Goal: Book appointment/travel/reservation

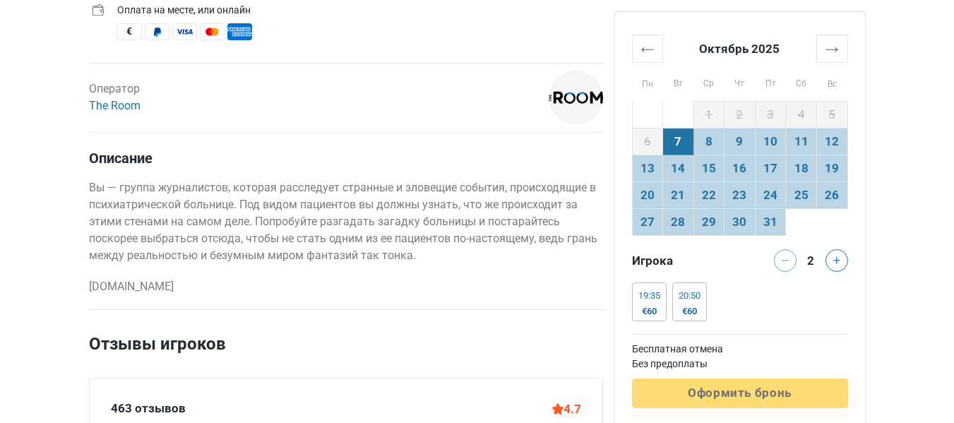
scroll to position [659, 0]
click at [840, 162] on td "19" at bounding box center [832, 168] width 31 height 27
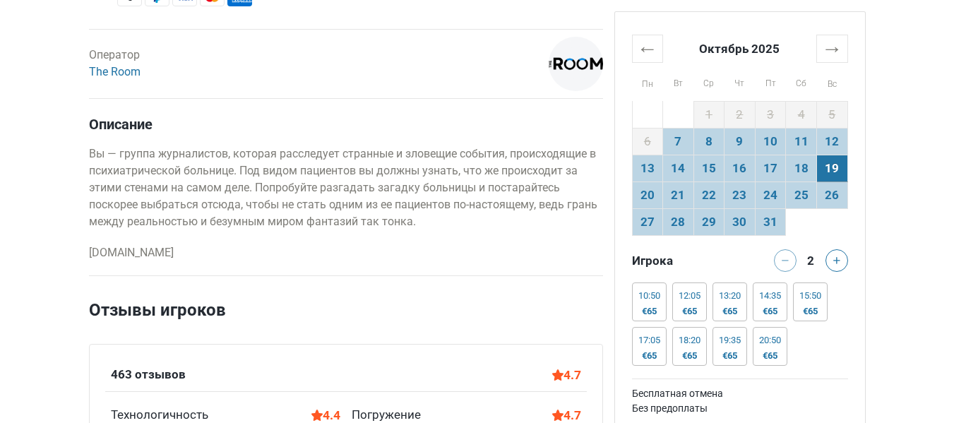
scroll to position [687, 0]
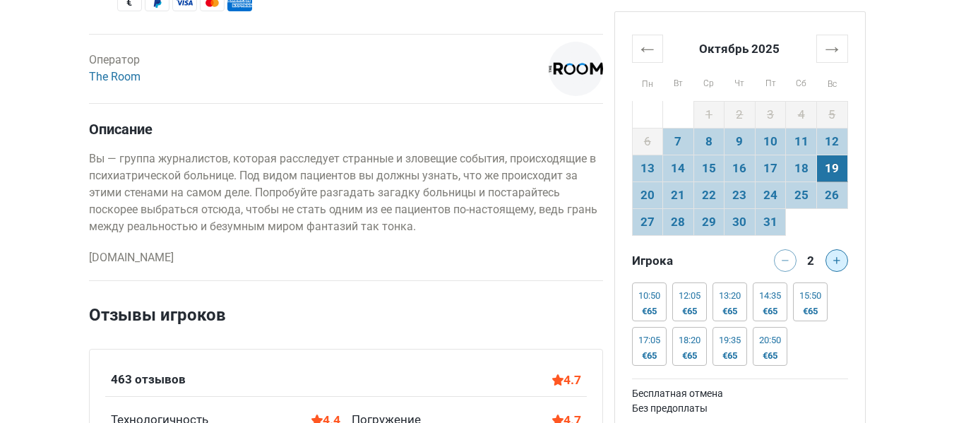
click at [842, 261] on button at bounding box center [837, 260] width 23 height 23
click at [841, 261] on button at bounding box center [837, 260] width 23 height 23
click at [788, 259] on icon at bounding box center [785, 260] width 7 height 7
click at [835, 257] on icon at bounding box center [837, 260] width 7 height 7
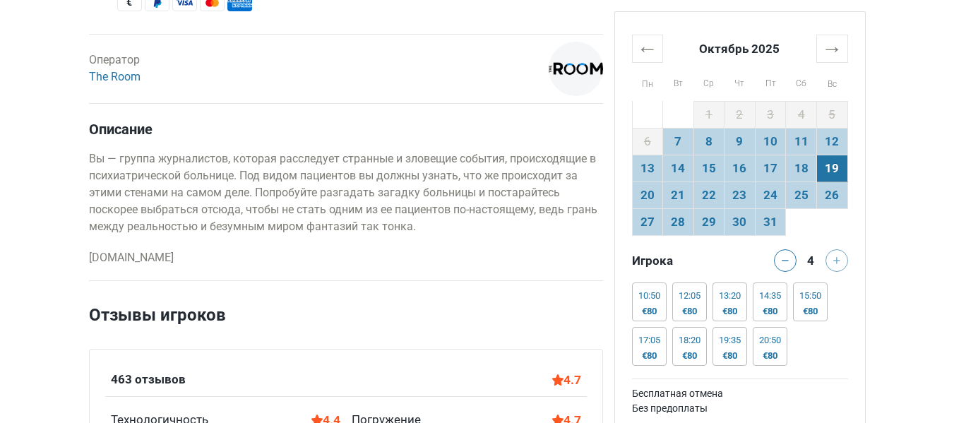
click at [839, 259] on div at bounding box center [839, 260] width 28 height 23
click at [838, 259] on div at bounding box center [839, 260] width 28 height 23
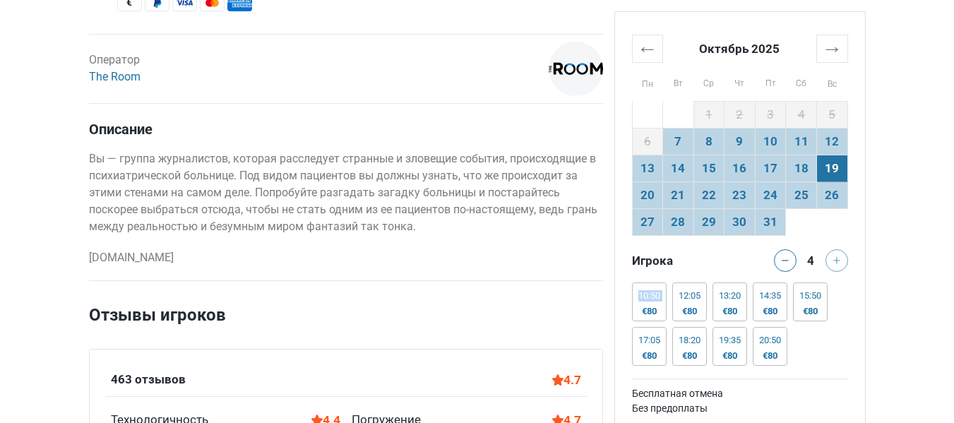
click at [838, 259] on div at bounding box center [839, 260] width 28 height 23
click at [838, 260] on div at bounding box center [839, 260] width 28 height 23
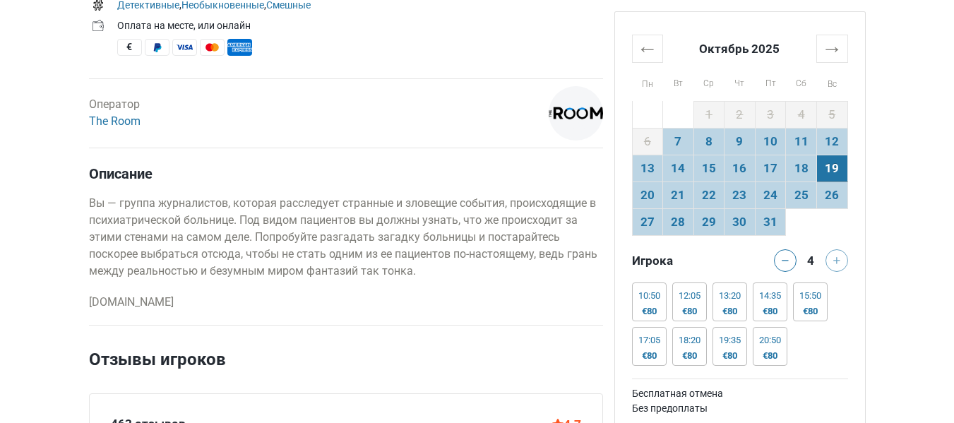
scroll to position [640, 0]
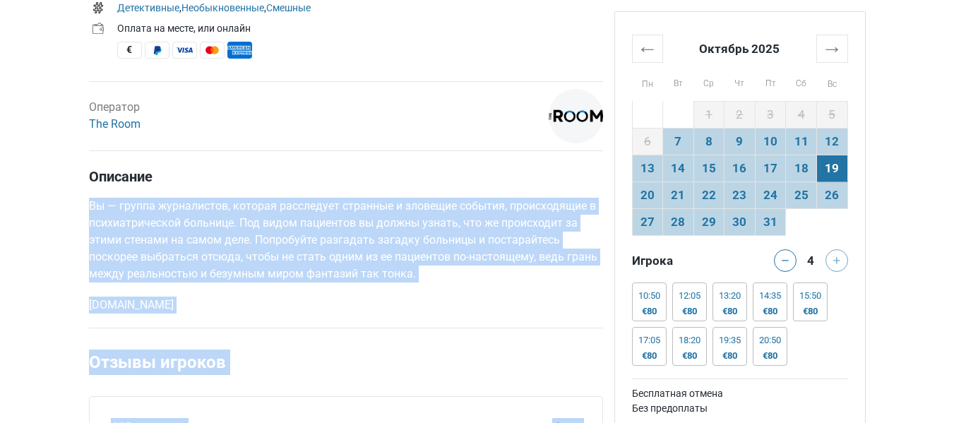
drag, startPoint x: 720, startPoint y: 20, endPoint x: 545, endPoint y: 156, distance: 221.0
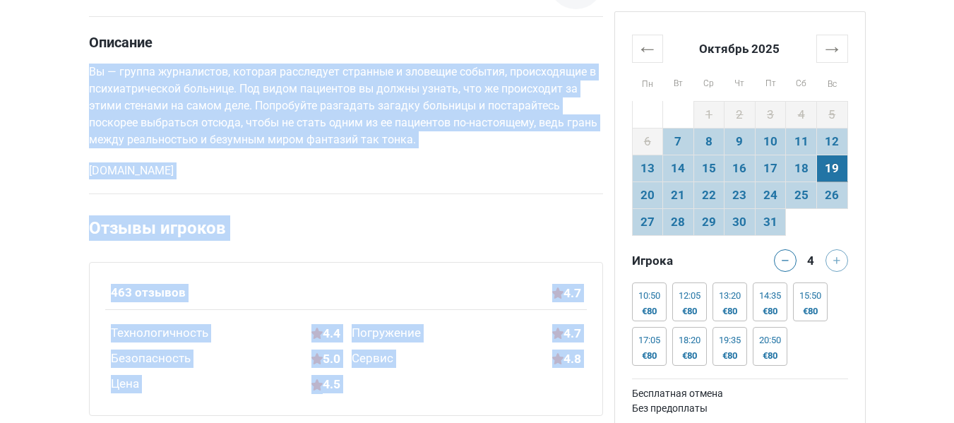
scroll to position [777, 0]
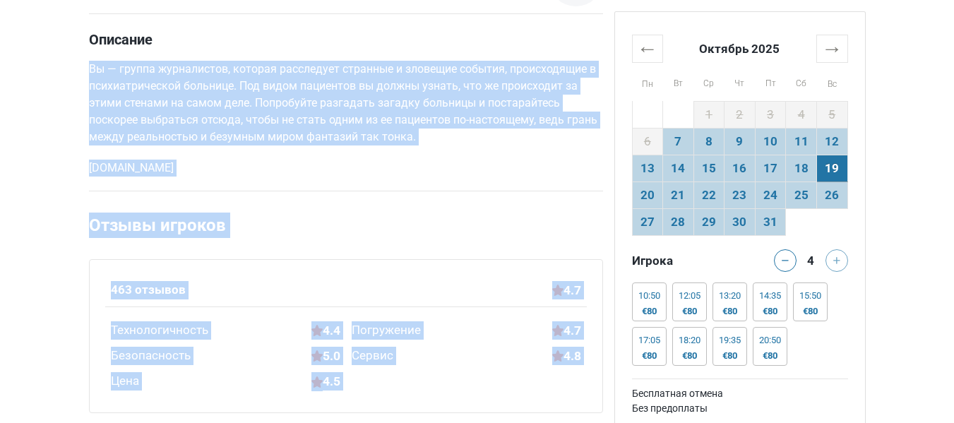
click at [461, 173] on p "[DOMAIN_NAME]" at bounding box center [346, 168] width 514 height 17
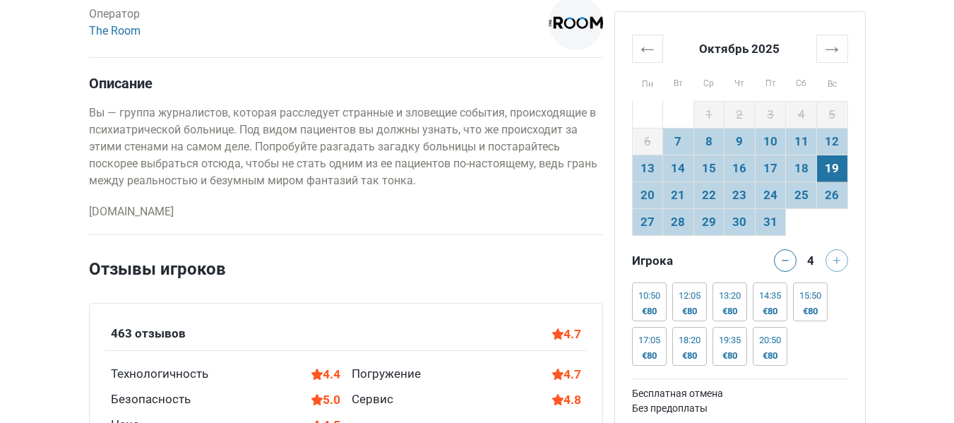
scroll to position [706, 0]
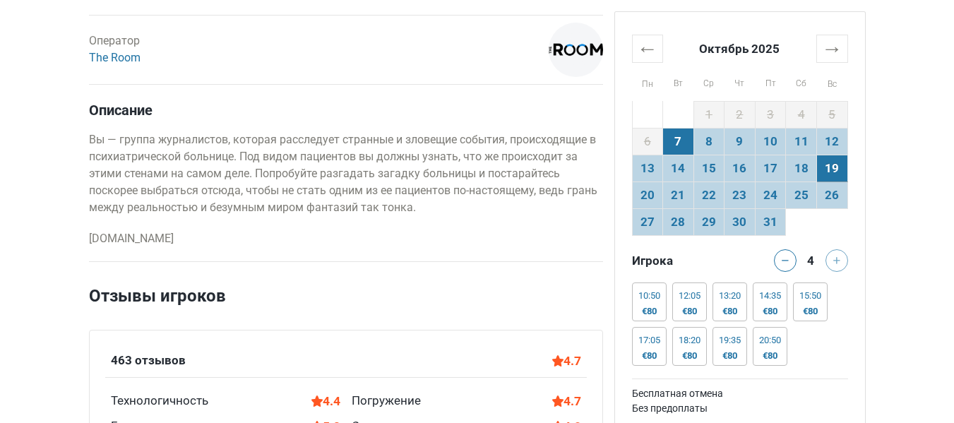
click at [689, 150] on td "7" at bounding box center [678, 141] width 31 height 27
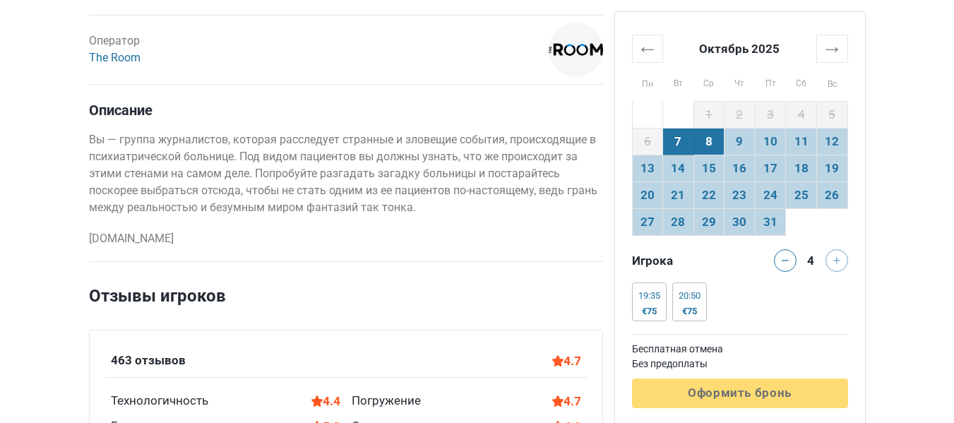
click at [702, 144] on td "8" at bounding box center [709, 141] width 31 height 27
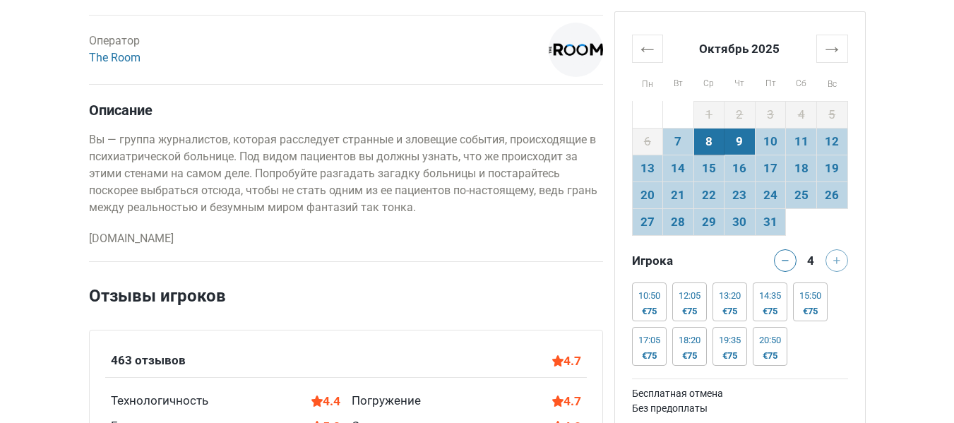
click at [750, 151] on td "9" at bounding box center [740, 141] width 31 height 27
click at [751, 165] on td "16" at bounding box center [740, 168] width 31 height 27
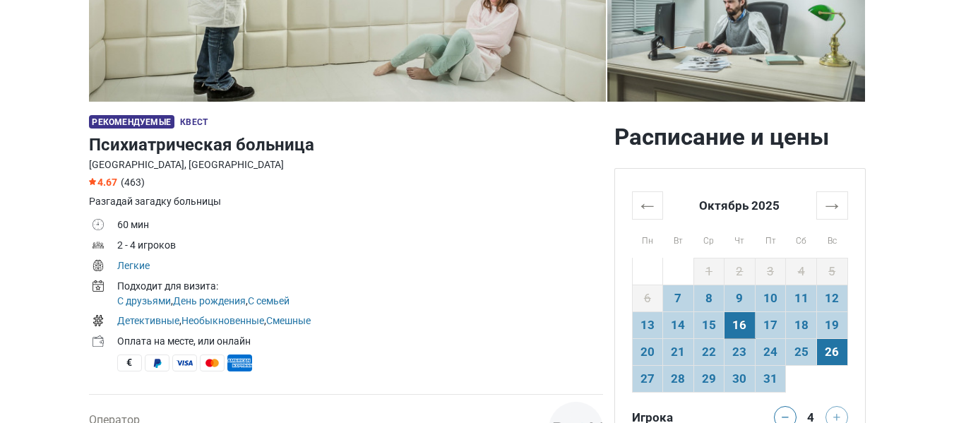
scroll to position [334, 0]
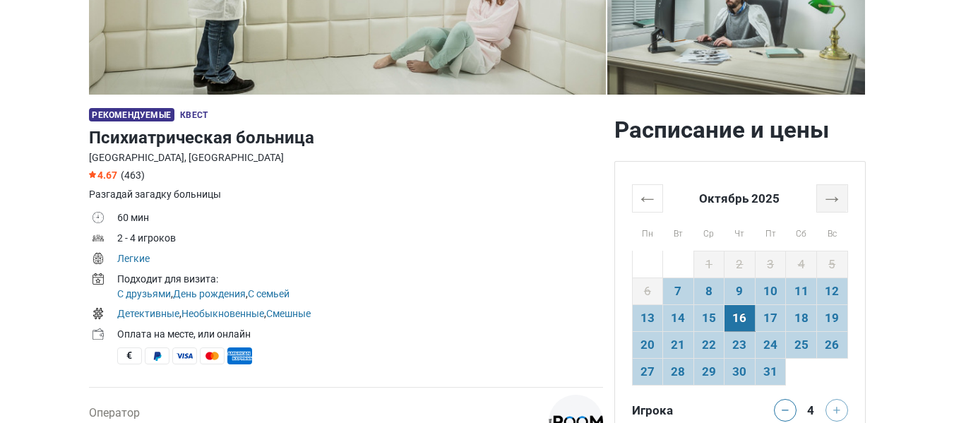
click at [835, 192] on th "→" at bounding box center [832, 198] width 31 height 28
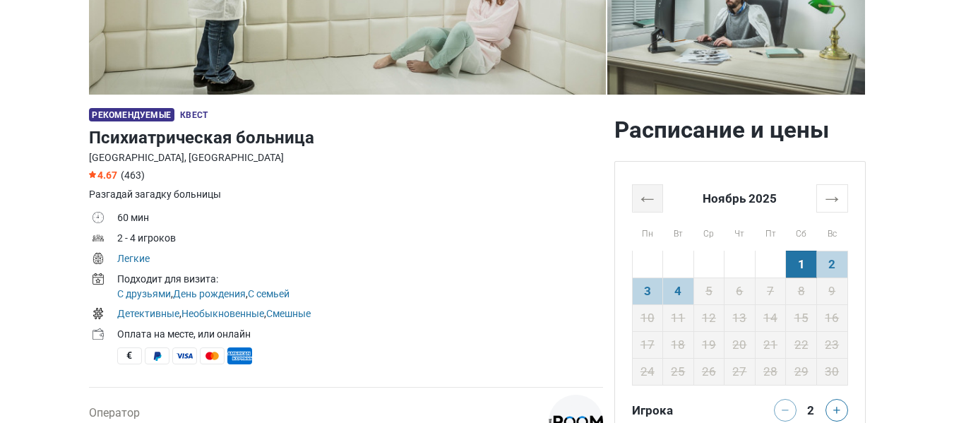
click at [651, 196] on th "←" at bounding box center [647, 198] width 31 height 28
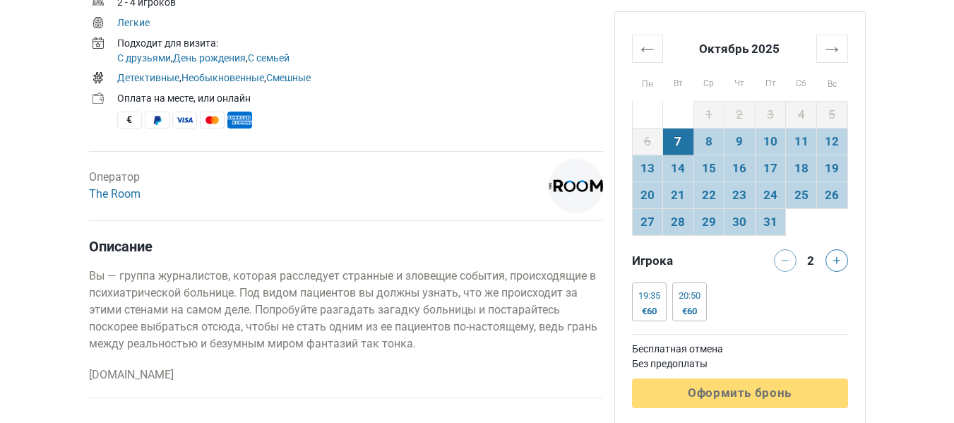
scroll to position [589, 0]
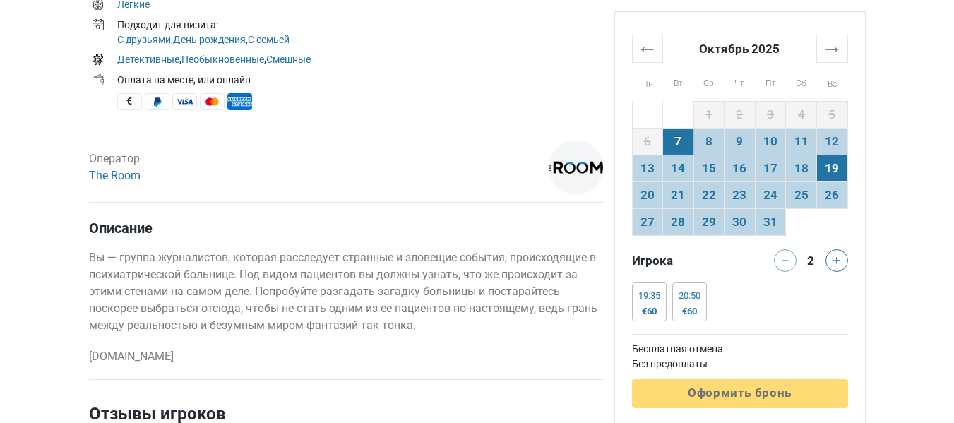
click at [827, 160] on td "19" at bounding box center [832, 168] width 31 height 27
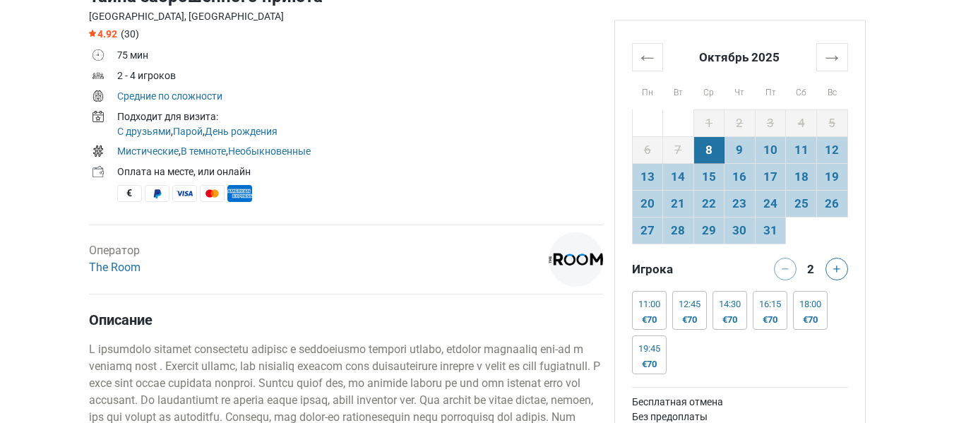
scroll to position [475, 0]
click at [837, 181] on td "19" at bounding box center [832, 176] width 31 height 27
click at [832, 273] on button at bounding box center [837, 269] width 23 height 23
click at [841, 268] on button at bounding box center [837, 269] width 23 height 23
click at [796, 266] on button at bounding box center [785, 269] width 23 height 23
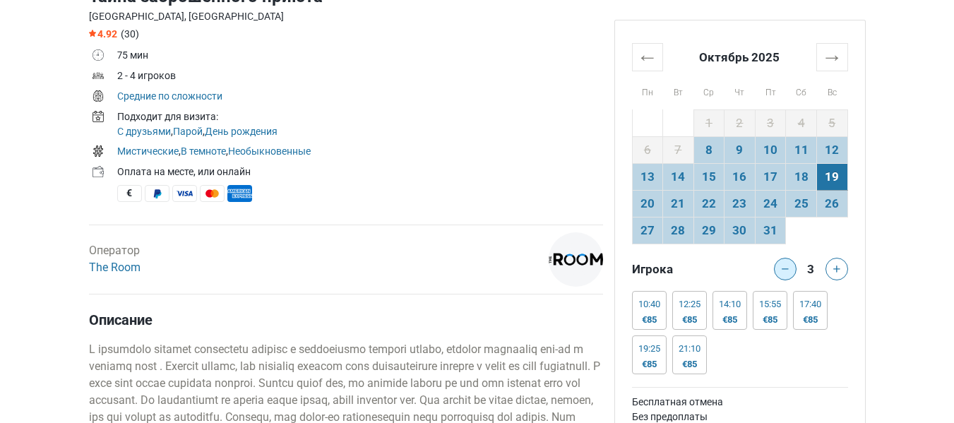
click at [796, 266] on button at bounding box center [785, 269] width 23 height 23
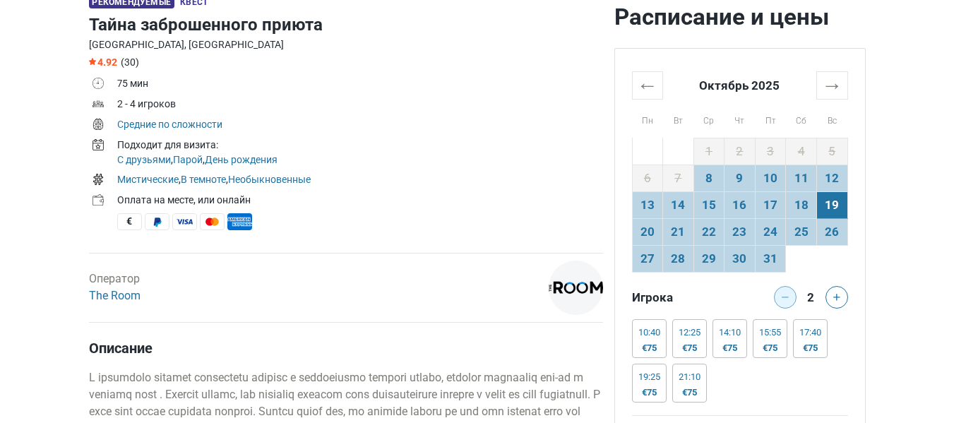
scroll to position [442, 0]
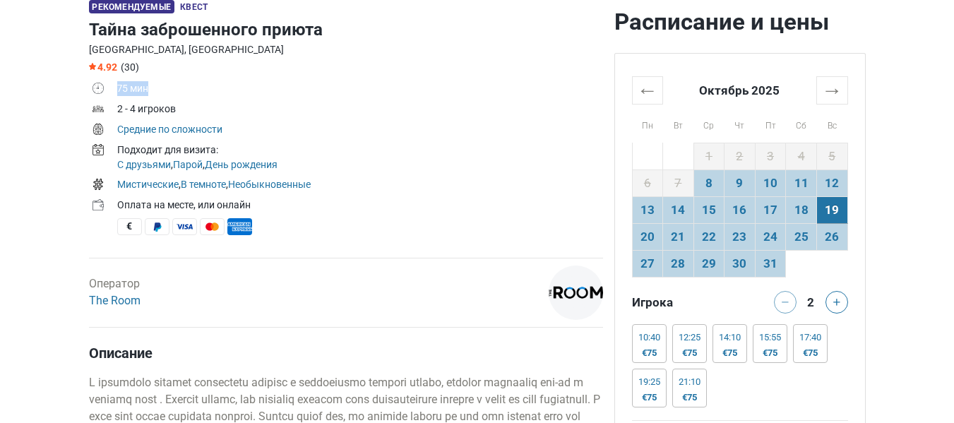
drag, startPoint x: 110, startPoint y: 83, endPoint x: 154, endPoint y: 88, distance: 44.0
click at [154, 88] on tr "75 мин" at bounding box center [346, 90] width 514 height 20
click at [160, 89] on td "75 мин" at bounding box center [360, 90] width 486 height 20
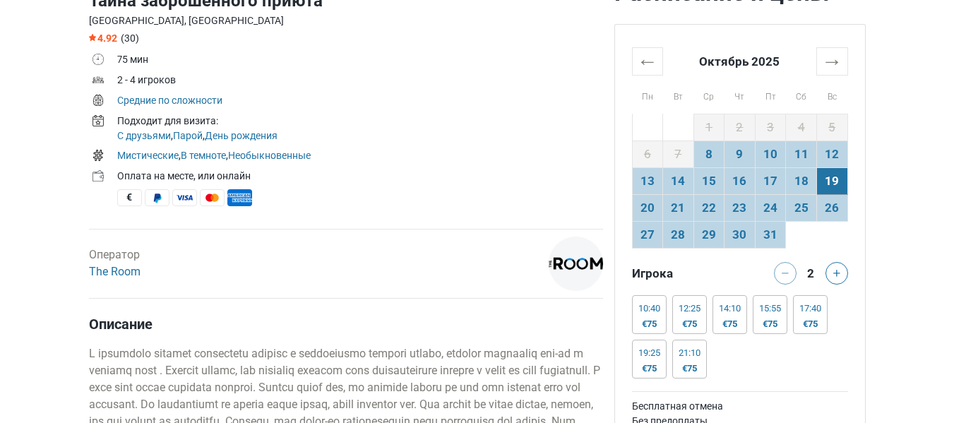
scroll to position [475, 0]
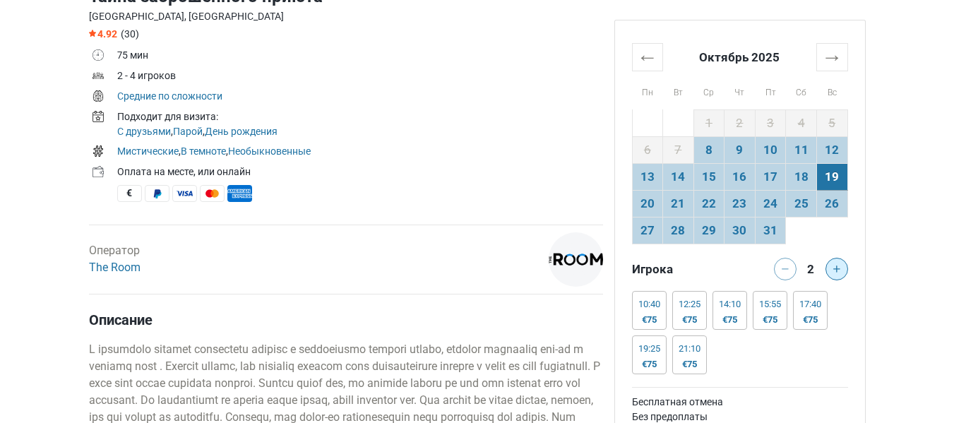
click at [843, 269] on button at bounding box center [837, 269] width 23 height 23
click at [845, 272] on div at bounding box center [839, 269] width 28 height 23
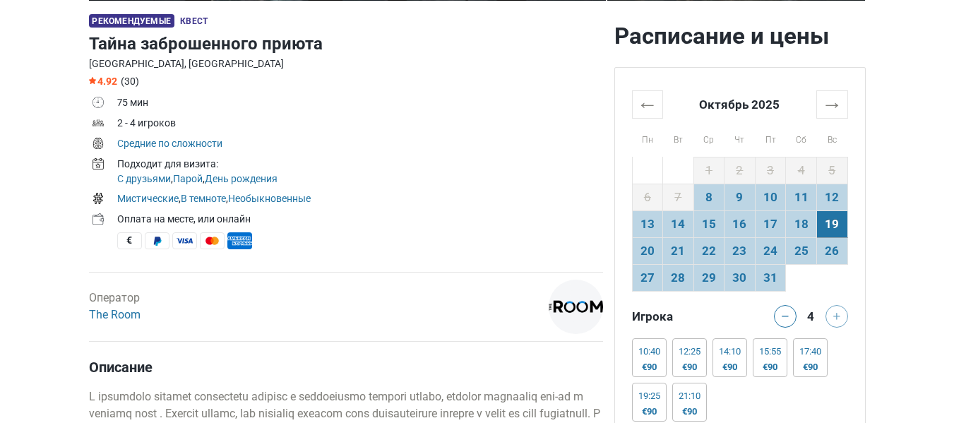
scroll to position [433, 0]
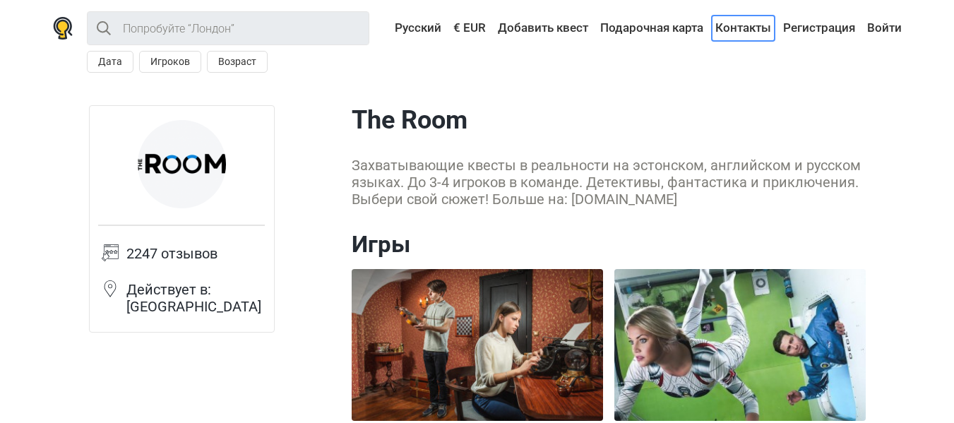
click at [739, 26] on link "Контакты" at bounding box center [743, 28] width 63 height 25
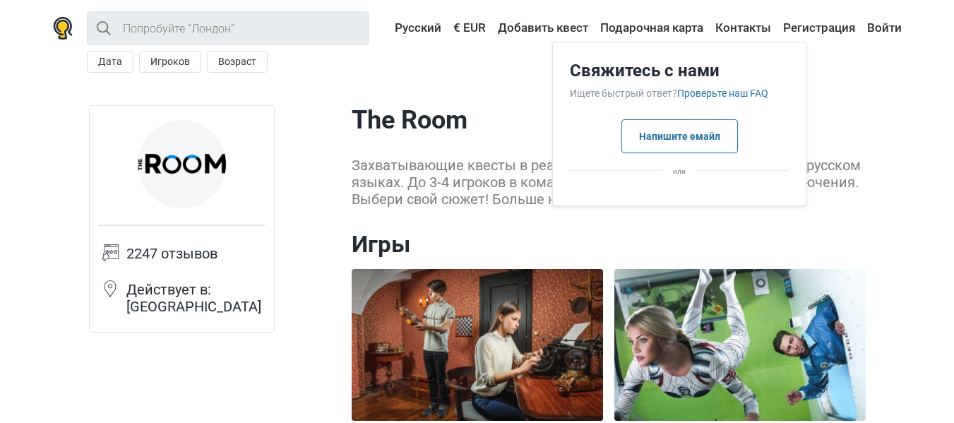
click at [682, 189] on div at bounding box center [679, 191] width 253 height 7
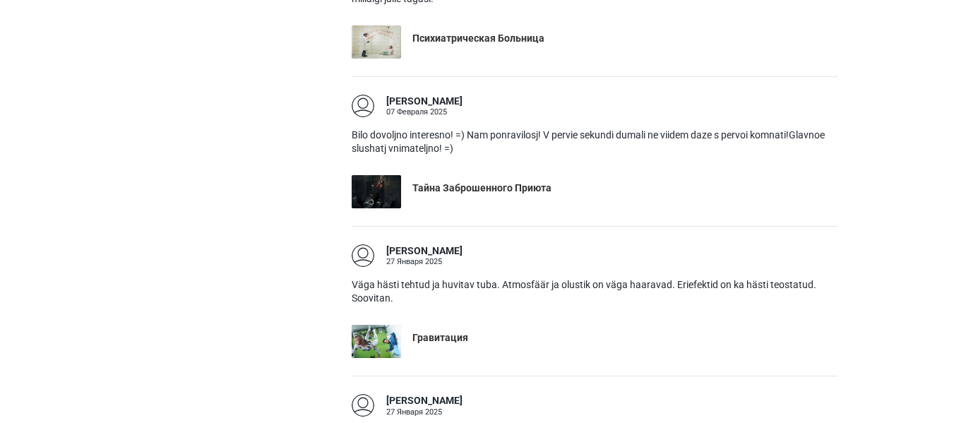
scroll to position [3459, 0]
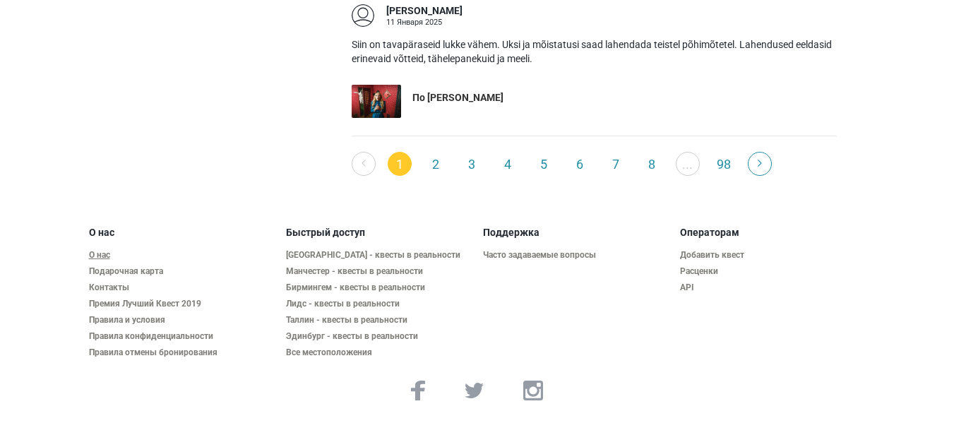
click at [110, 255] on link "О нас" at bounding box center [182, 255] width 186 height 11
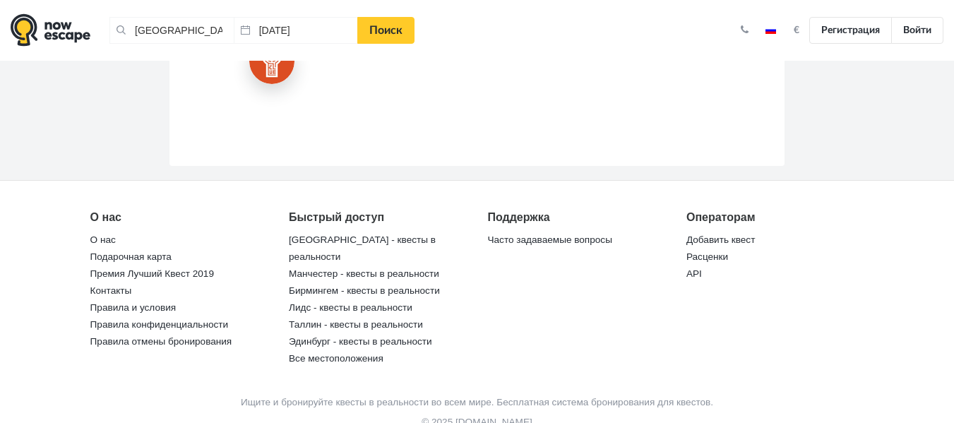
scroll to position [2761, 0]
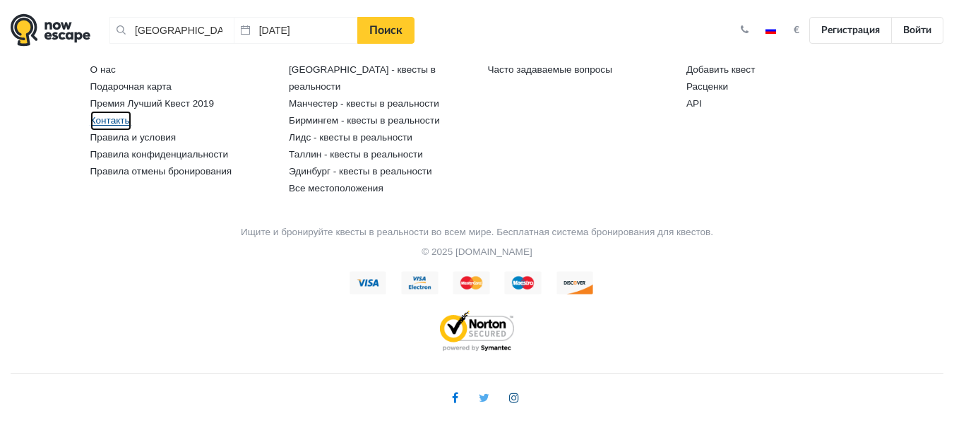
click at [100, 131] on link "Контакты" at bounding box center [111, 121] width 42 height 20
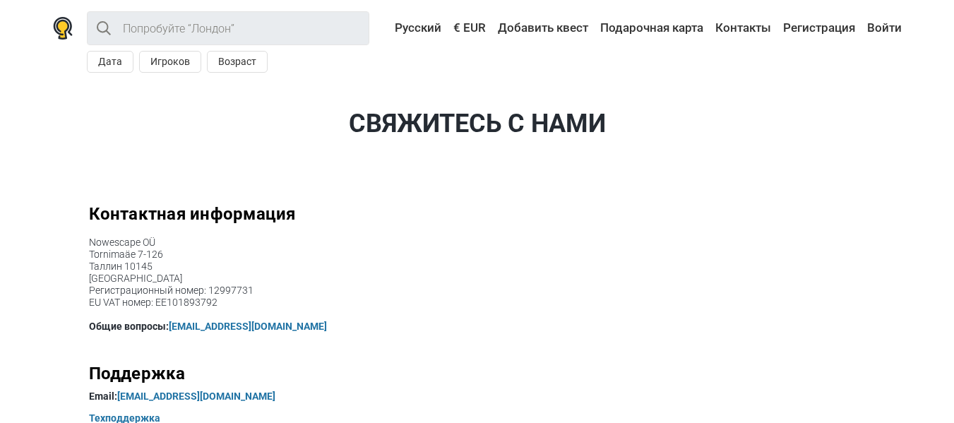
click at [591, 78] on div "Все Поблизости Дата Игроков Возраст < [DATE] > Пн Вт Ср Чт Пт Сб Вс 1 2 3 4 5 6…" at bounding box center [477, 42] width 883 height 84
click at [755, 24] on link "Контакты" at bounding box center [743, 28] width 63 height 25
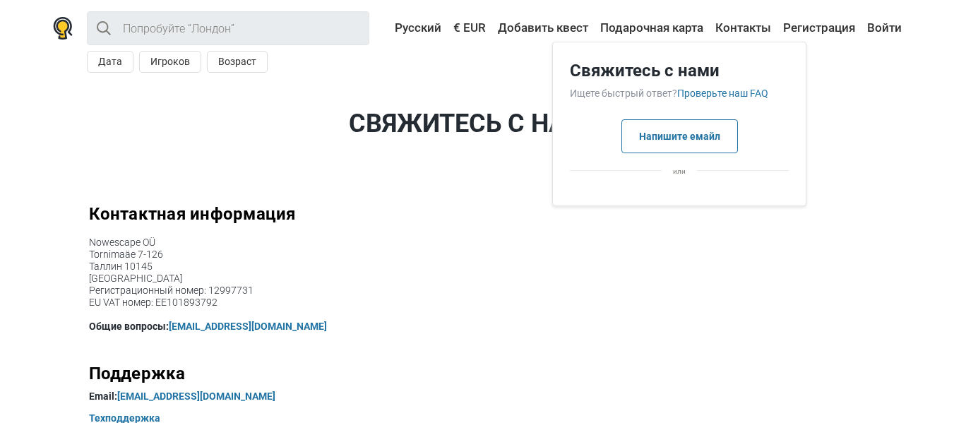
click at [417, 160] on div "Свяжитесь с нами Контактная информация Nowescape OÜ Tornimaäe 7-126 Таллин [GEO…" at bounding box center [477, 269] width 788 height 328
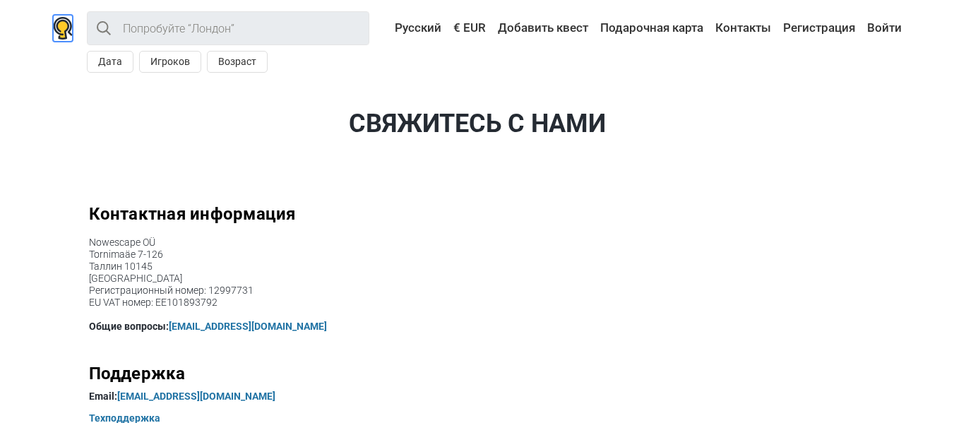
click at [61, 30] on img at bounding box center [63, 28] width 20 height 23
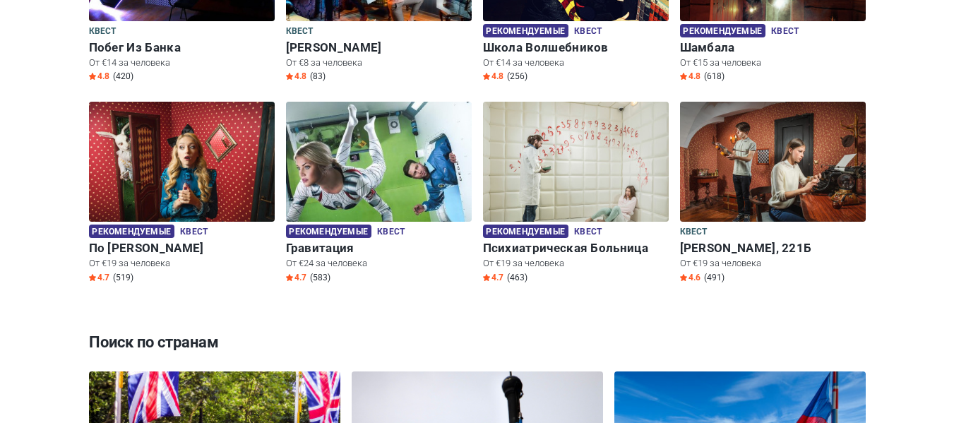
scroll to position [1022, 0]
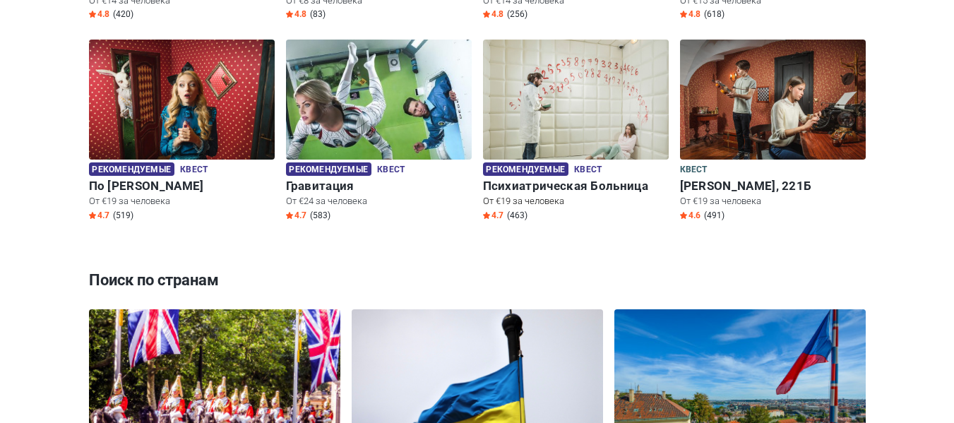
click at [584, 100] on img at bounding box center [576, 109] width 186 height 138
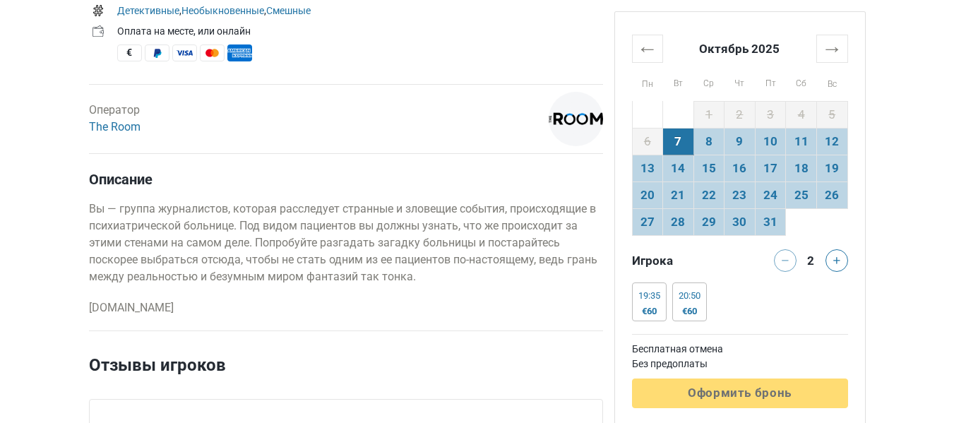
scroll to position [613, 0]
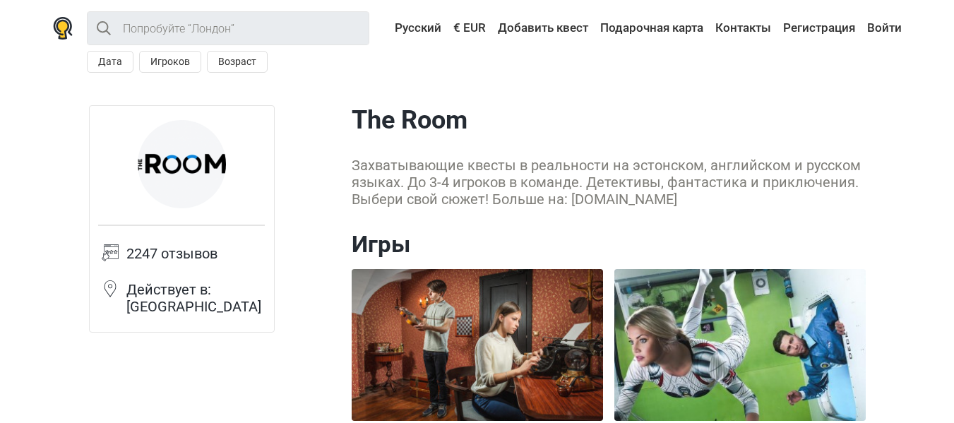
drag, startPoint x: 571, startPoint y: 200, endPoint x: 678, endPoint y: 203, distance: 107.4
click at [678, 203] on div "Захватывающие квесты в реальности на эстонском, английском и русском языках. До…" at bounding box center [609, 182] width 514 height 51
copy div "[DOMAIN_NAME]"
